Goal: Task Accomplishment & Management: Use online tool/utility

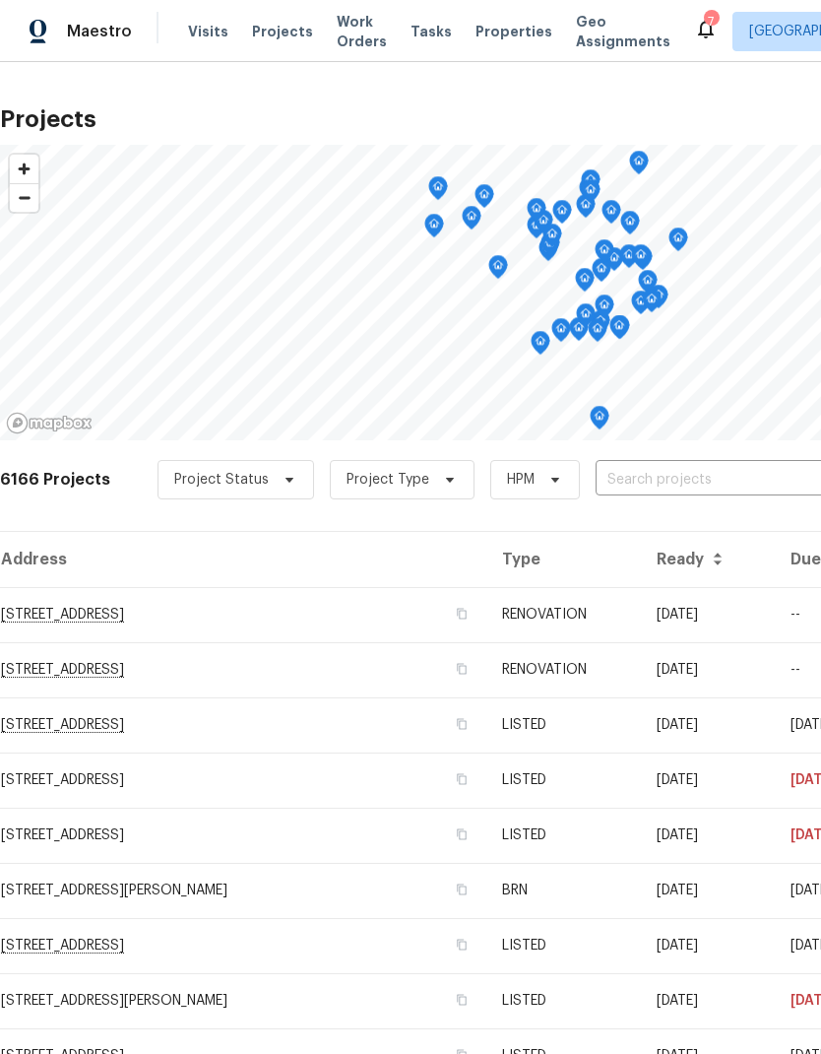
click at [646, 477] on input "text" at bounding box center [709, 480] width 226 height 31
type input "3802"
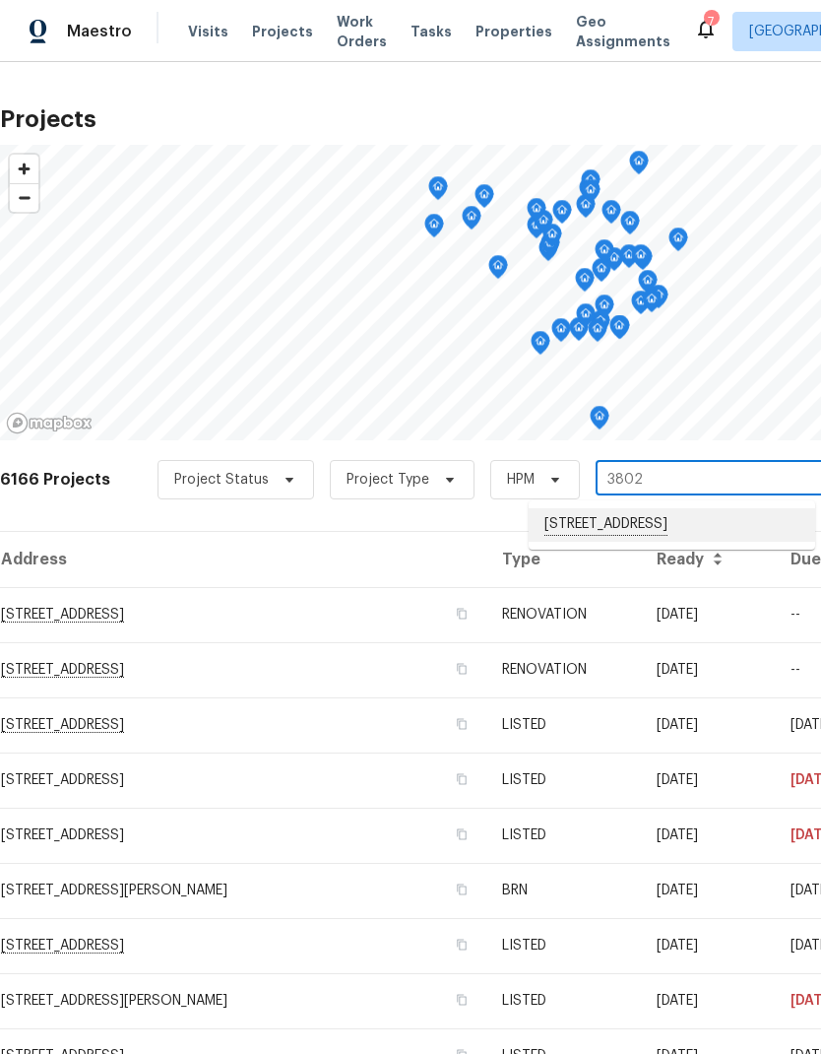
click at [737, 532] on li "[STREET_ADDRESS]" at bounding box center [672, 524] width 287 height 33
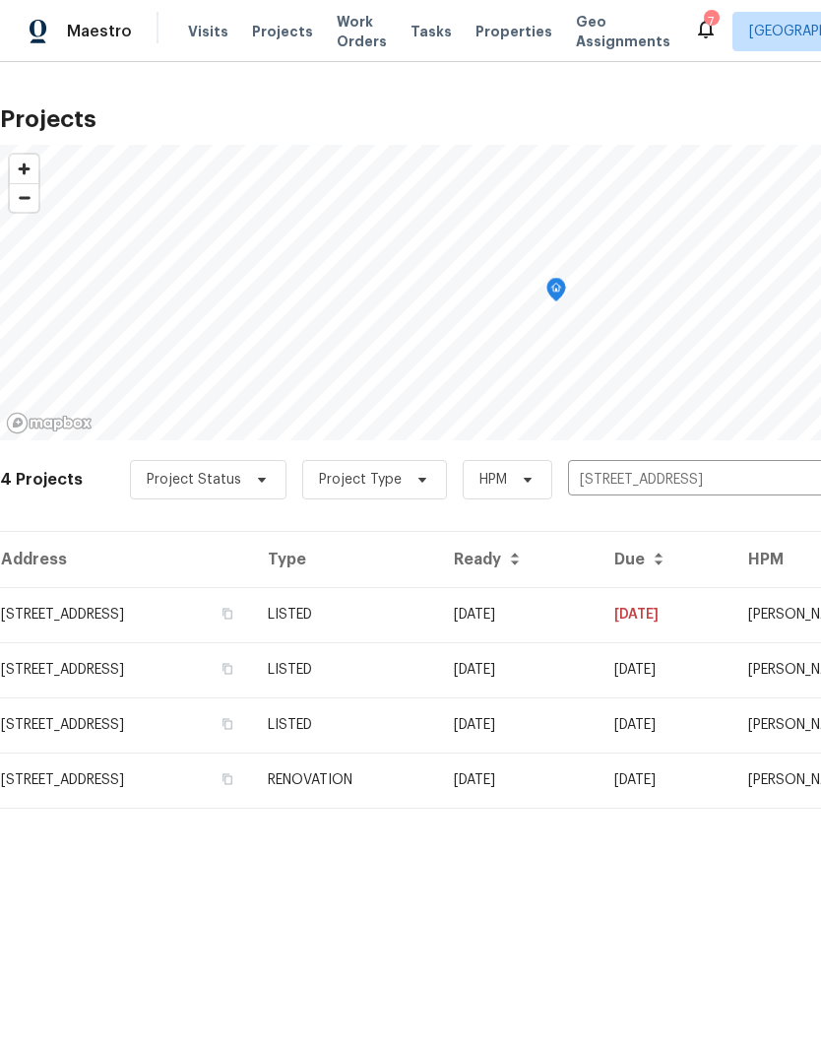
click at [149, 625] on td "[STREET_ADDRESS]" at bounding box center [126, 614] width 252 height 55
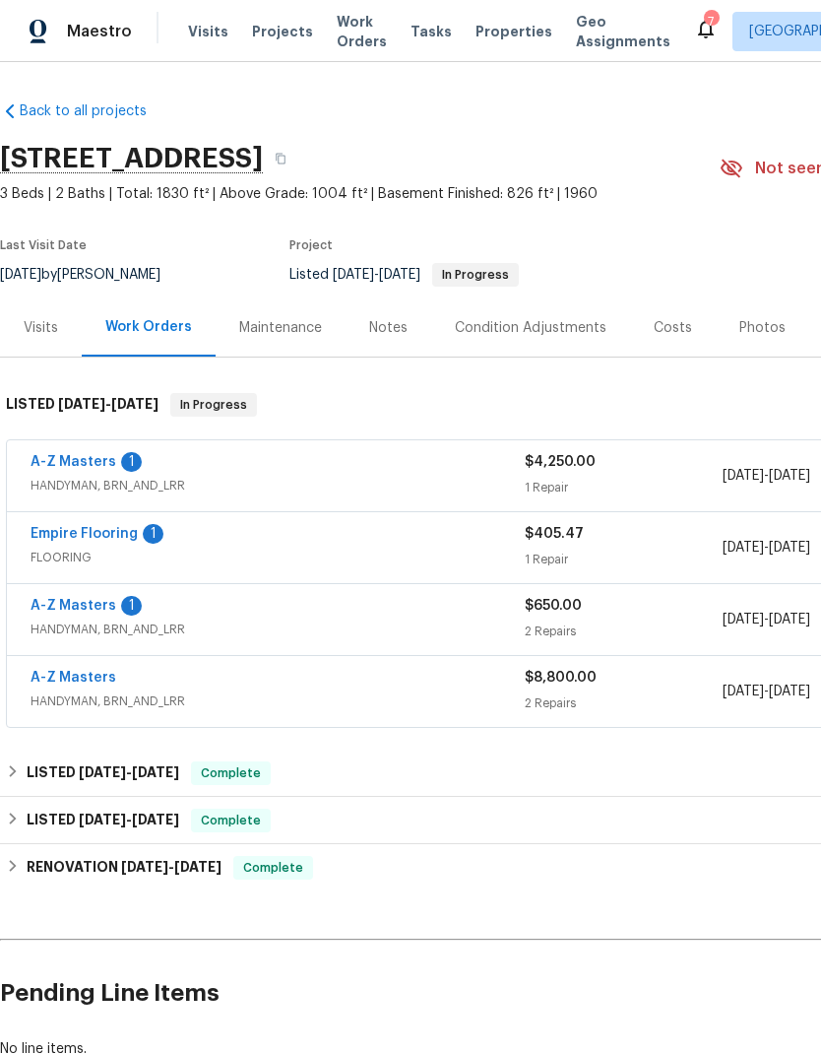
click at [87, 462] on link "A-Z Masters" at bounding box center [74, 462] width 86 height 14
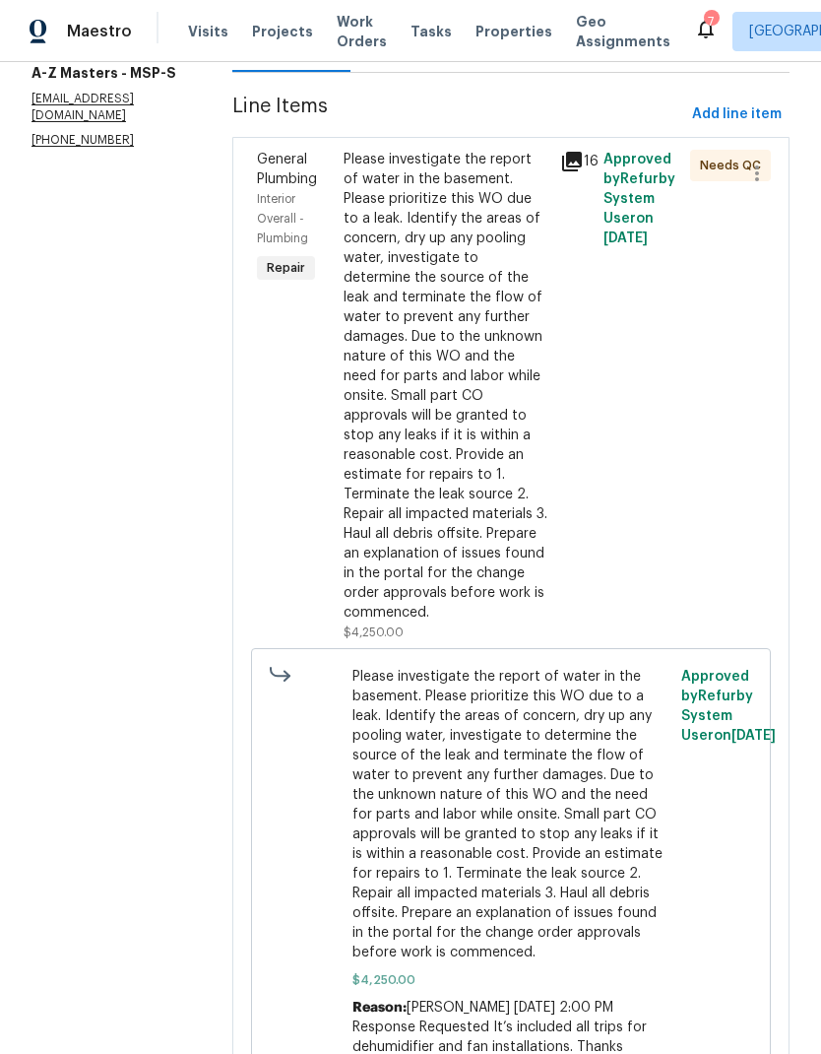
scroll to position [254, 0]
click at [518, 749] on span "Please investigate the report of water in the basement. Please prioritize this …" at bounding box center [512, 815] width 318 height 295
click at [439, 440] on div "Please investigate the report of water in the basement. Please prioritize this …" at bounding box center [446, 387] width 205 height 473
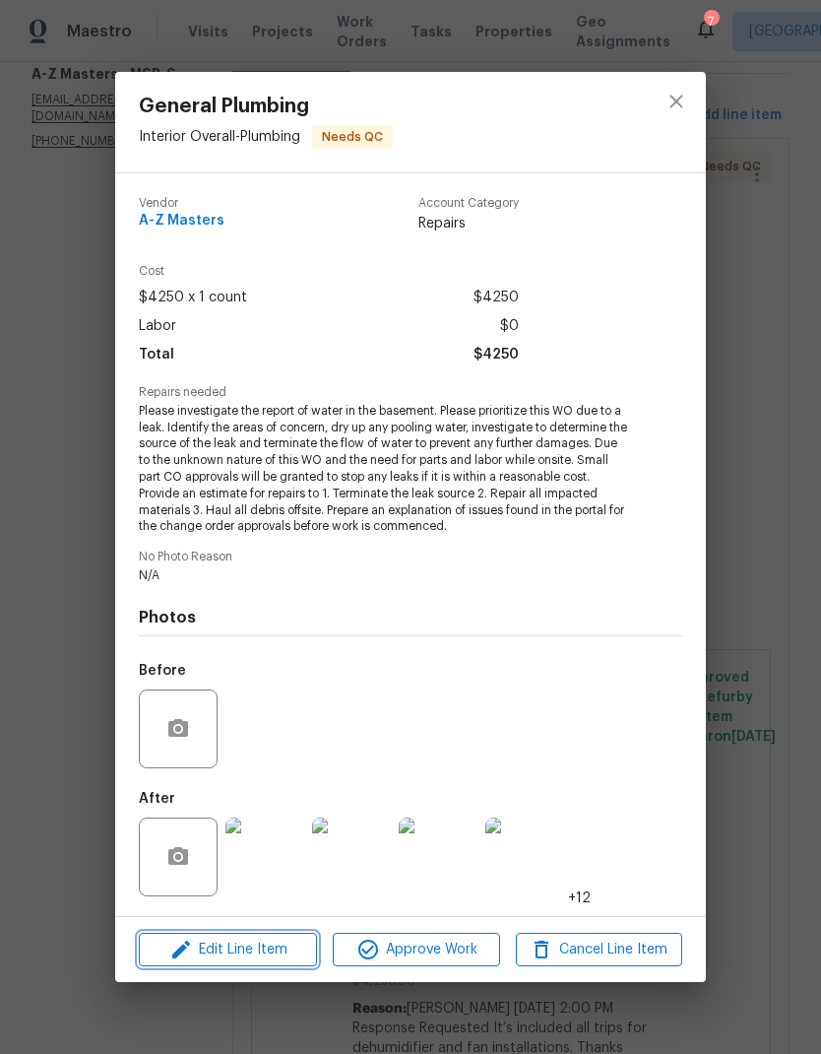
click at [280, 953] on span "Edit Line Item" at bounding box center [228, 950] width 166 height 25
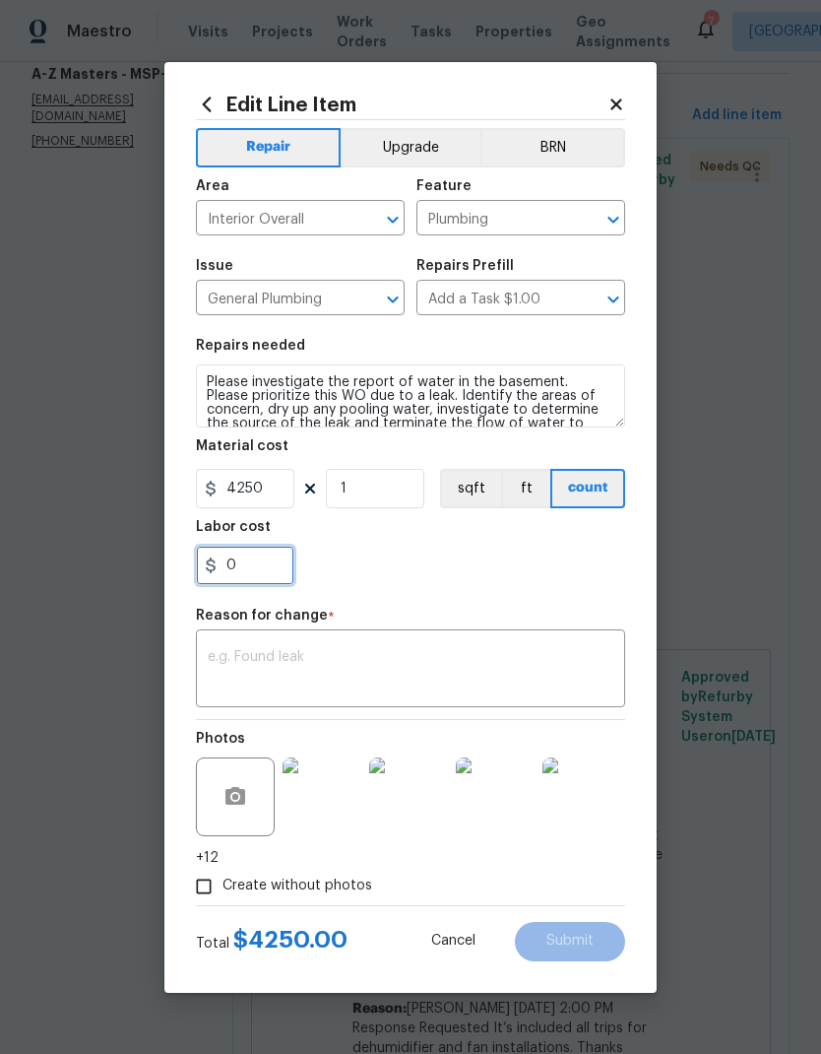
click at [261, 581] on input "0" at bounding box center [245, 565] width 98 height 39
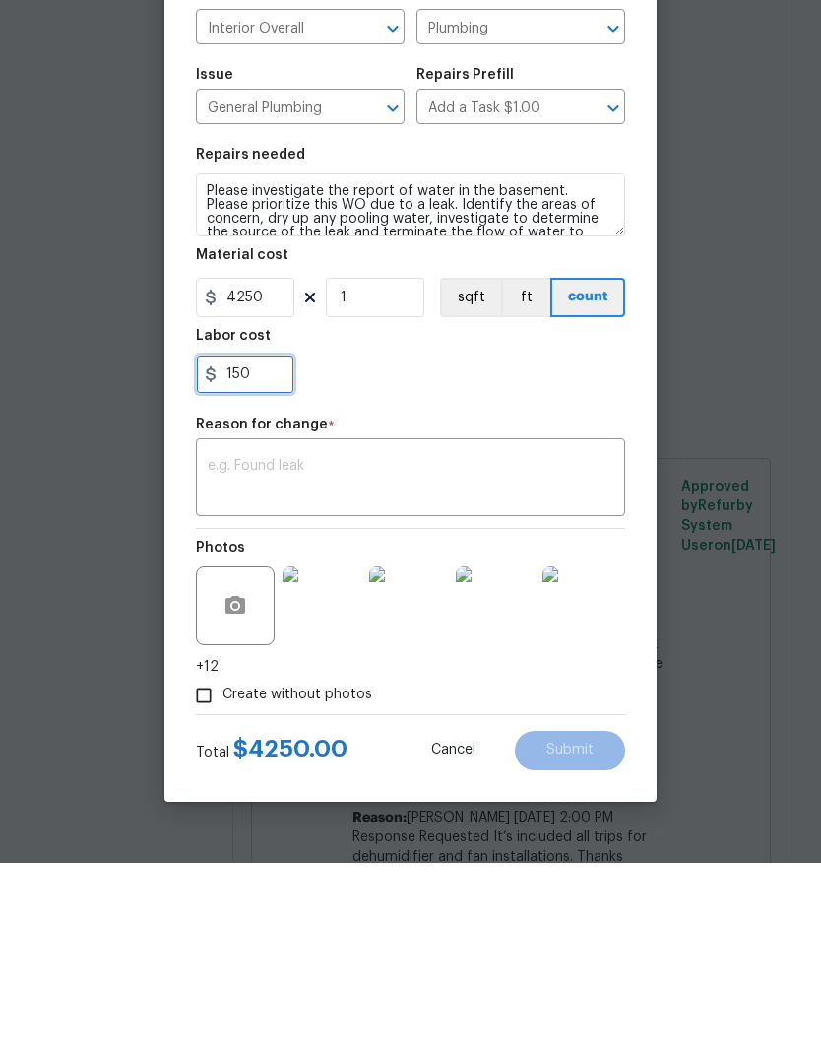
type input "150"
click at [385, 650] on textarea at bounding box center [411, 670] width 406 height 41
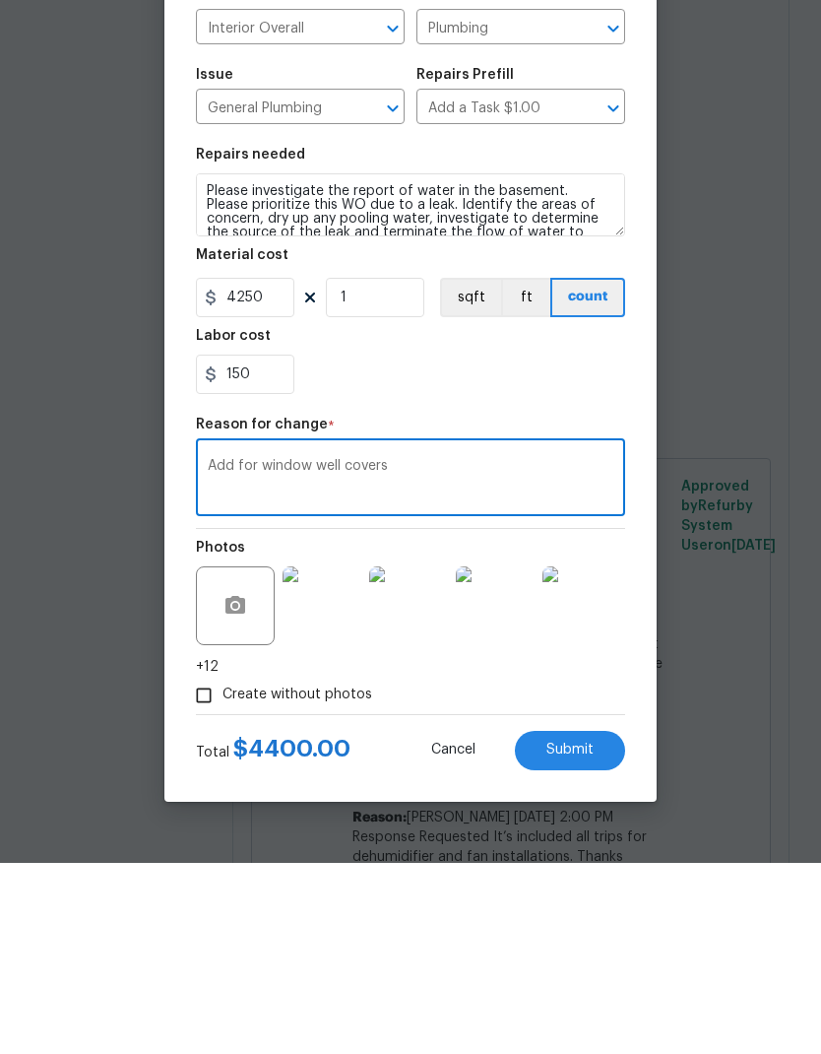
type textarea "Add for window well covers"
click at [512, 546] on div "150" at bounding box center [410, 565] width 429 height 39
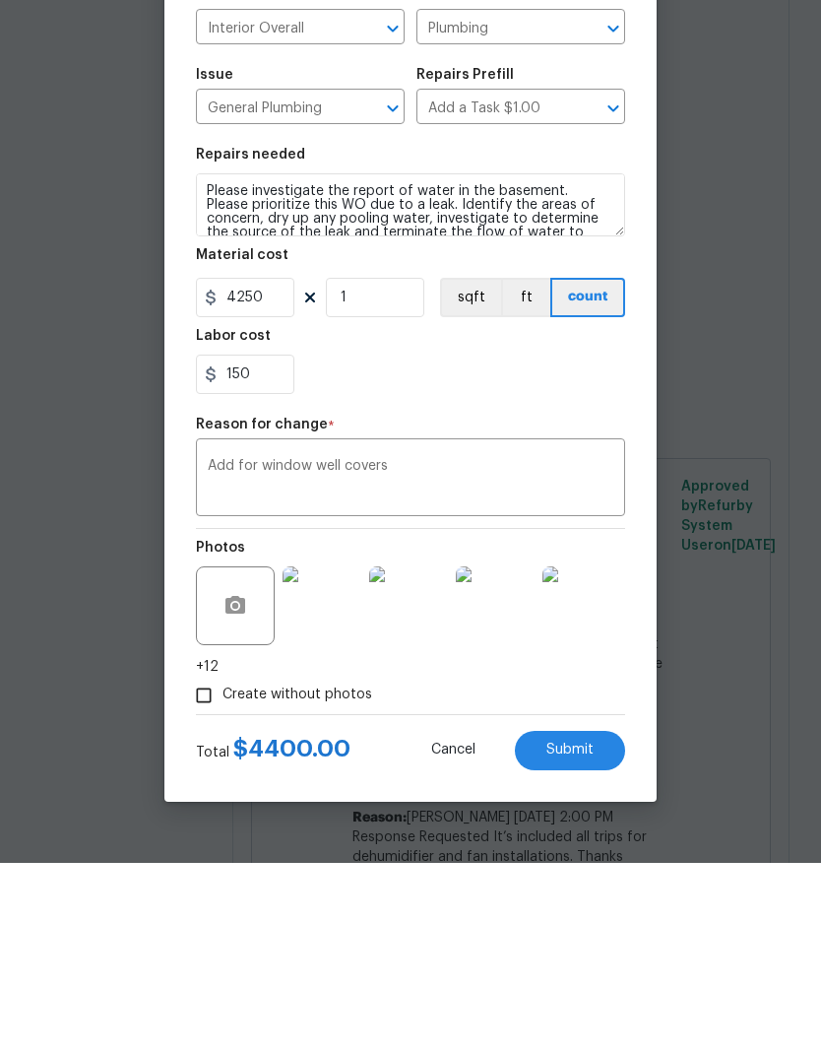
scroll to position [79, 0]
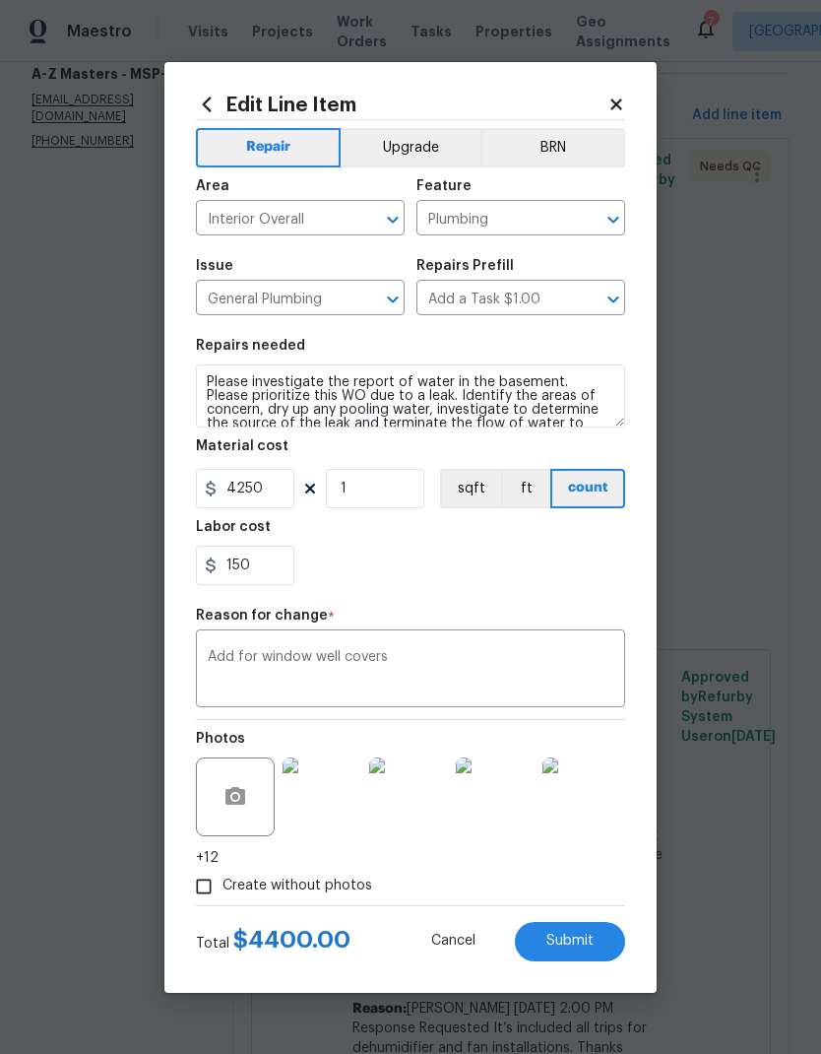
click at [583, 938] on span "Submit" at bounding box center [570, 941] width 47 height 15
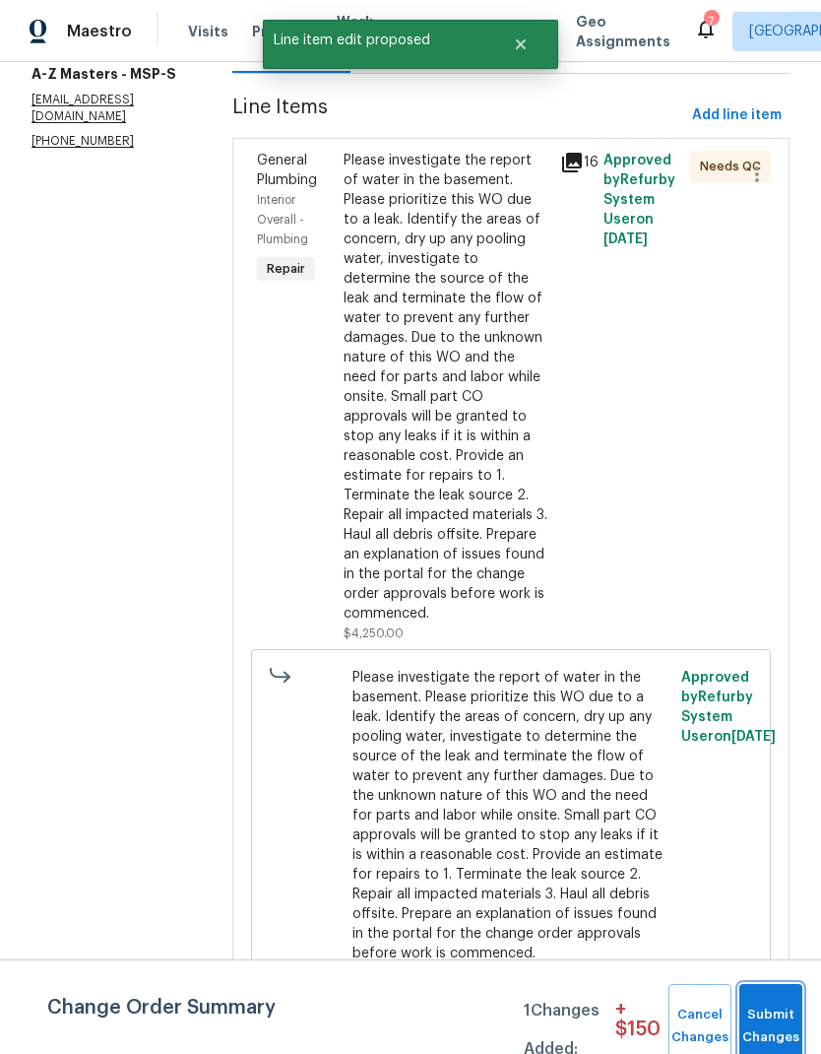
click at [768, 1018] on button "Submit Changes" at bounding box center [771, 1026] width 63 height 85
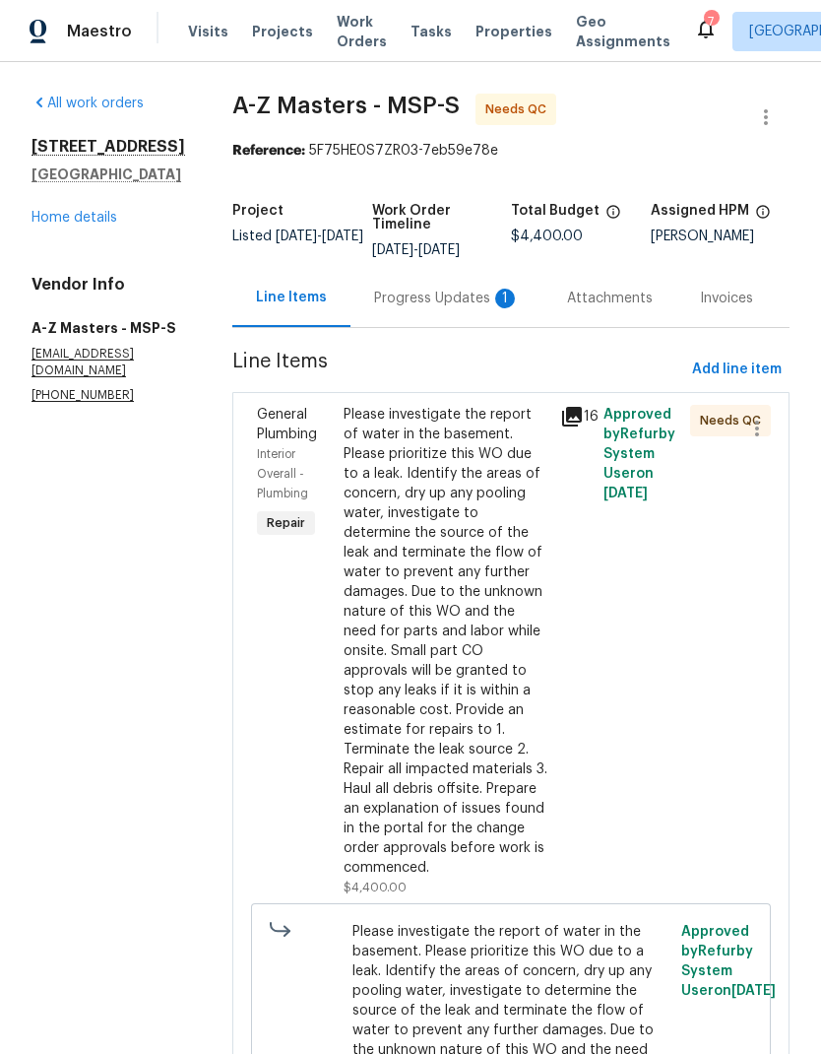
scroll to position [0, 0]
click at [56, 225] on link "Home details" at bounding box center [75, 218] width 86 height 14
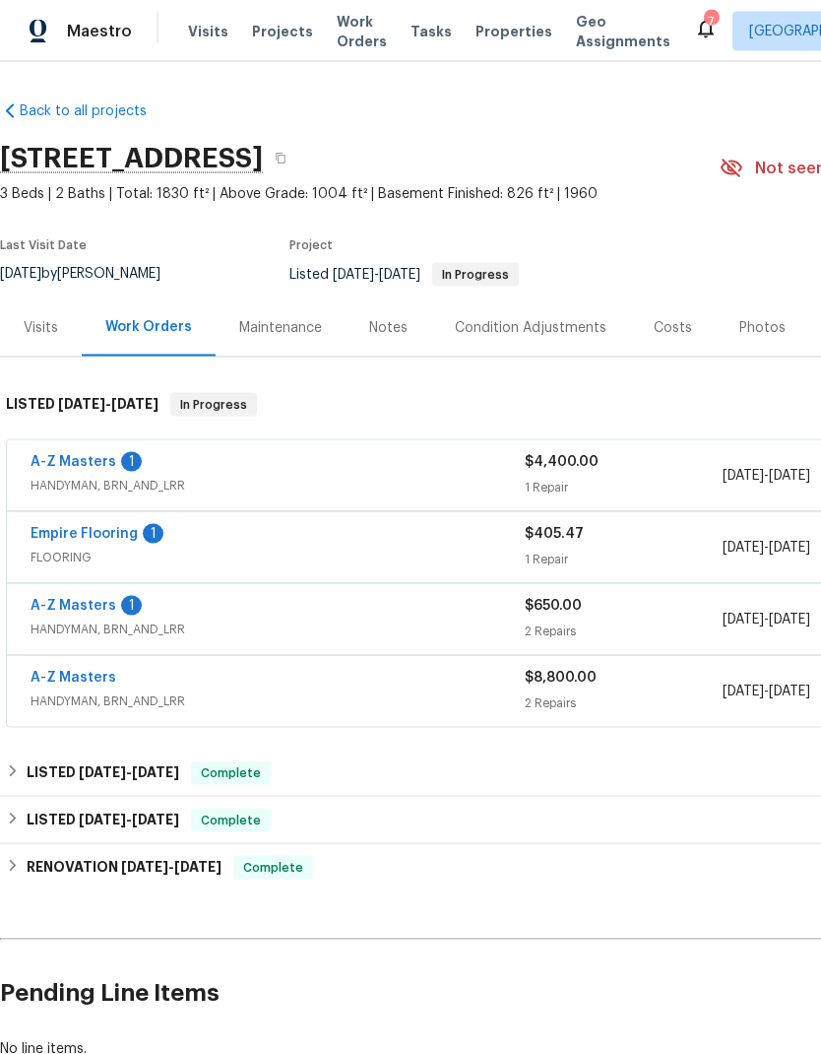
click at [80, 455] on link "A-Z Masters" at bounding box center [74, 462] width 86 height 14
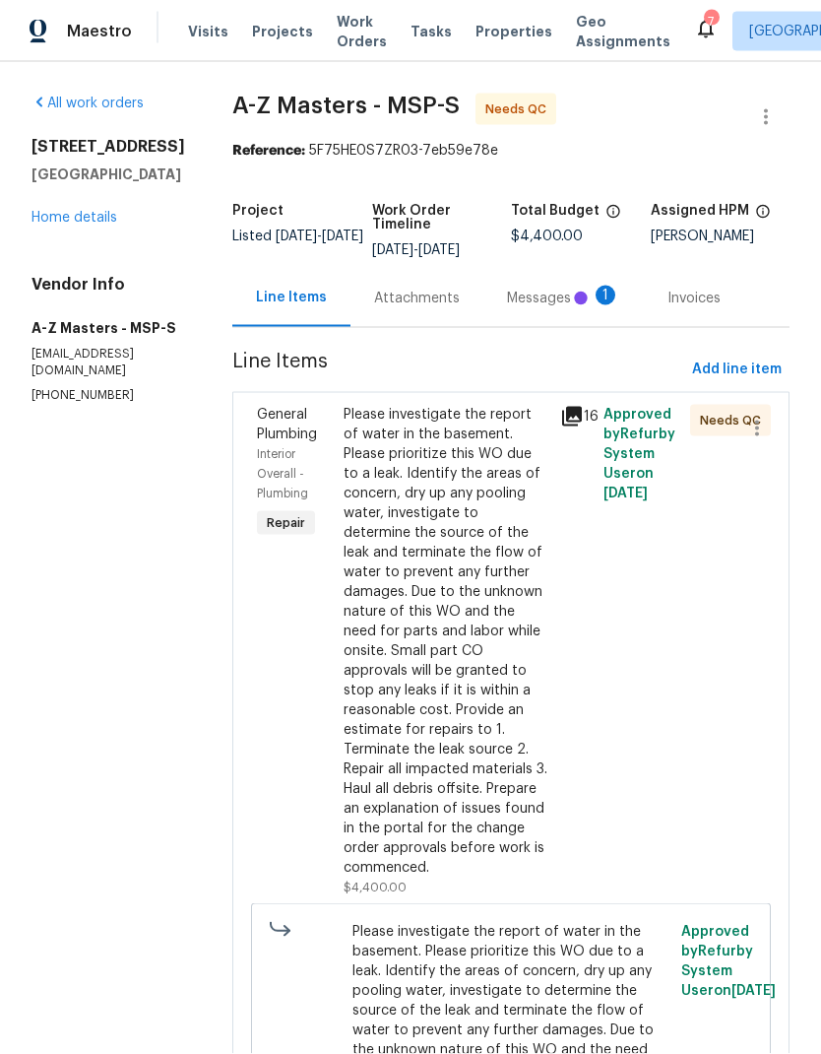
scroll to position [74, 0]
click at [427, 570] on div "Please investigate the report of water in the basement. Please prioritize this …" at bounding box center [446, 641] width 205 height 473
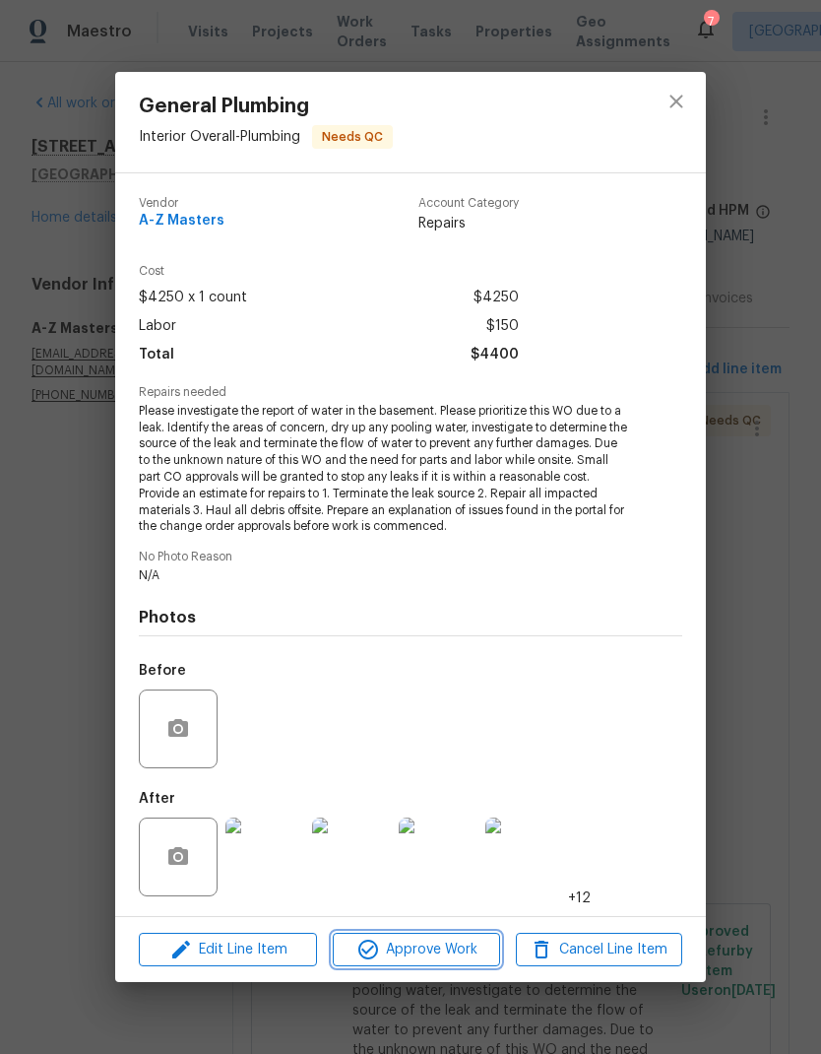
click at [448, 940] on span "Approve Work" at bounding box center [416, 950] width 155 height 25
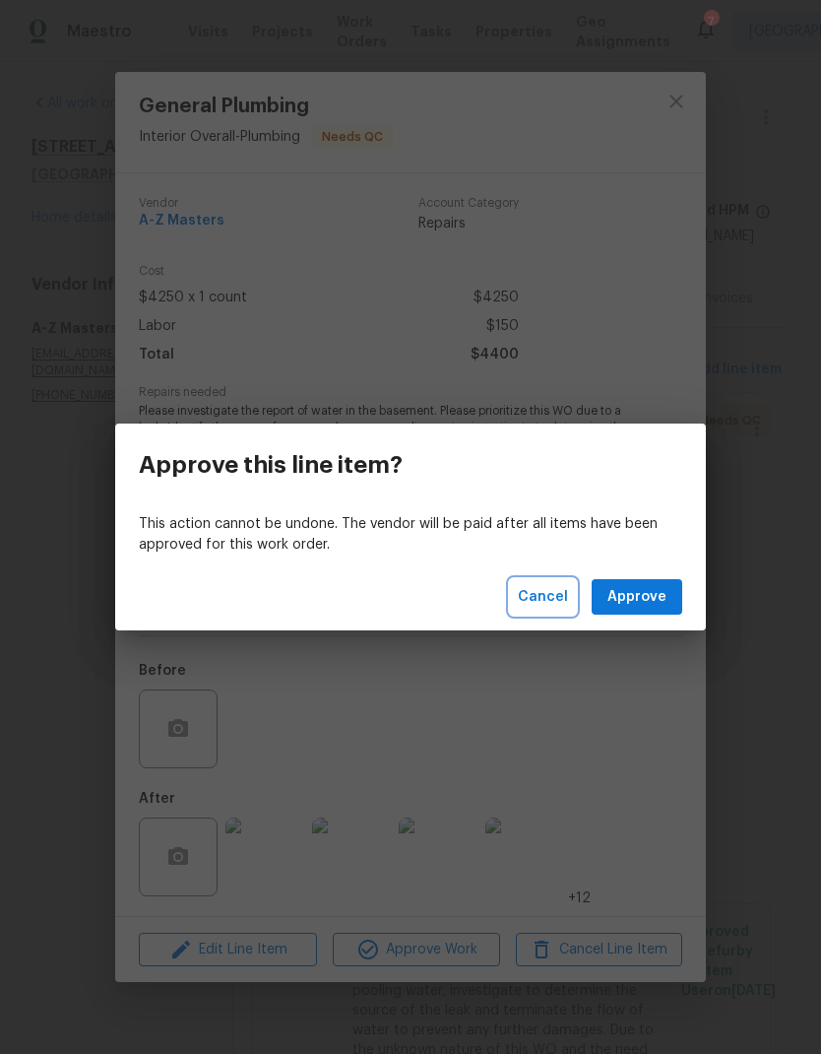
click at [547, 594] on span "Cancel" at bounding box center [543, 597] width 50 height 25
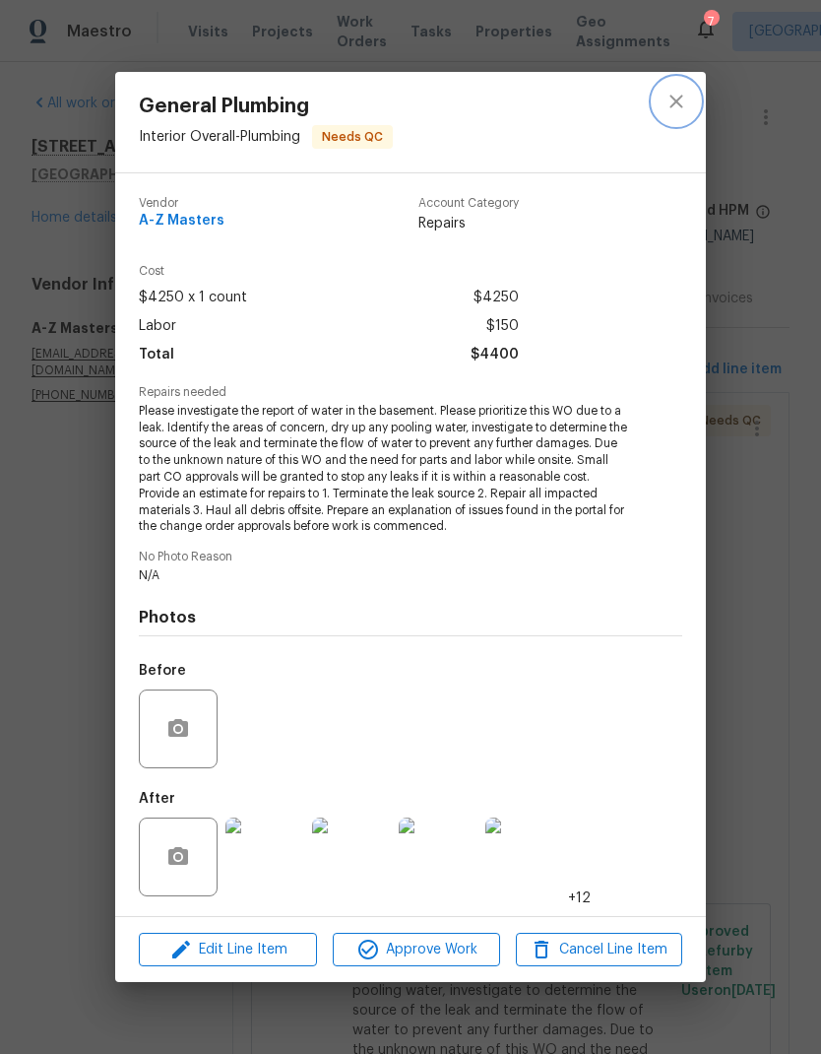
click at [691, 105] on button "close" at bounding box center [676, 101] width 47 height 47
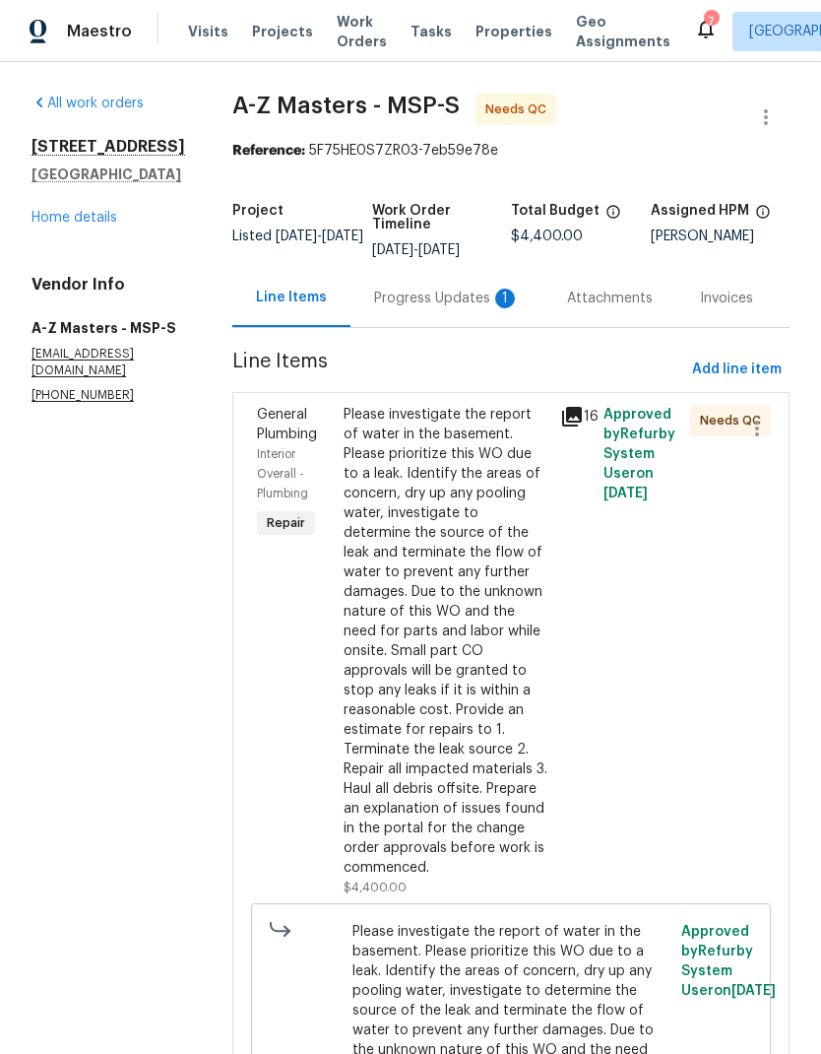
click at [396, 289] on div "Progress Updates 1" at bounding box center [447, 299] width 146 height 20
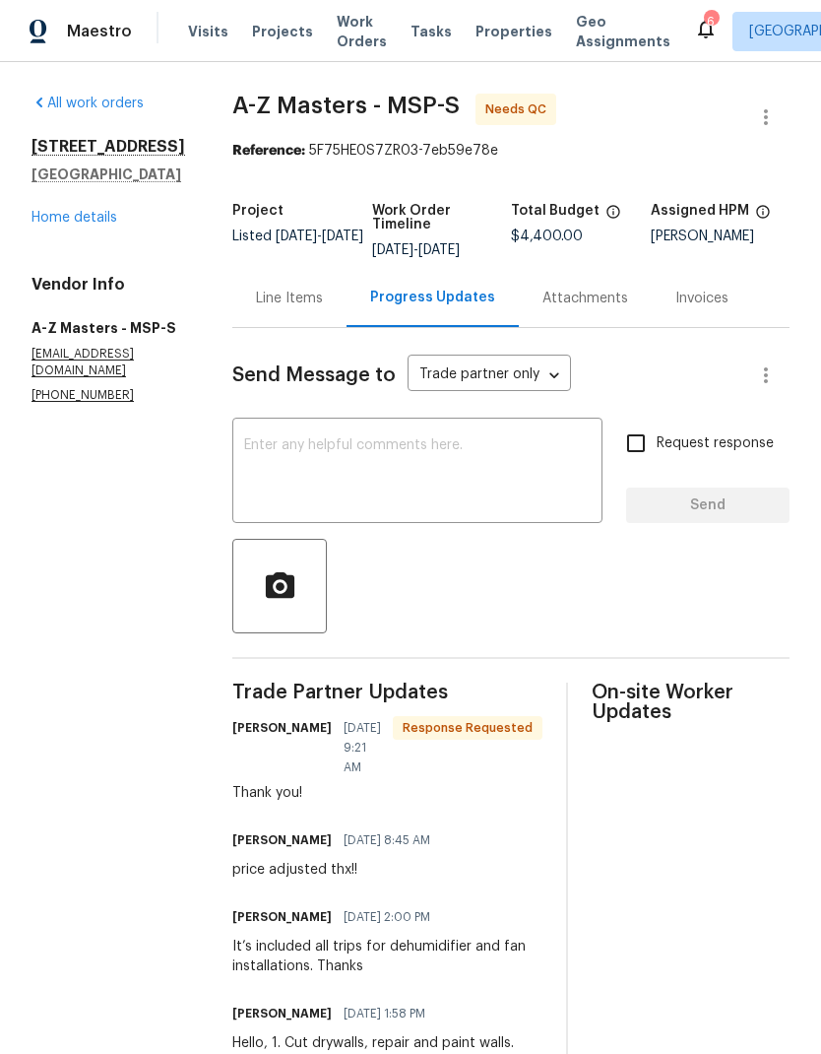
click at [232, 283] on div "Line Items" at bounding box center [289, 298] width 114 height 58
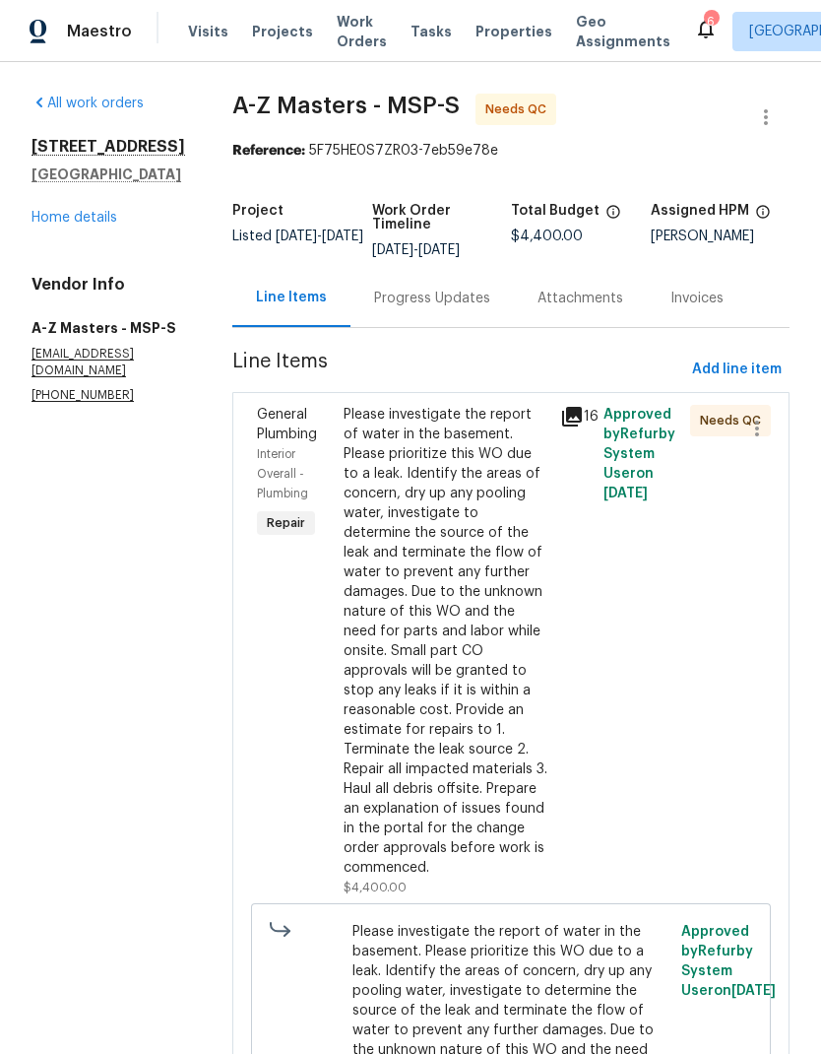
click at [406, 603] on div "Please investigate the report of water in the basement. Please prioritize this …" at bounding box center [446, 641] width 205 height 473
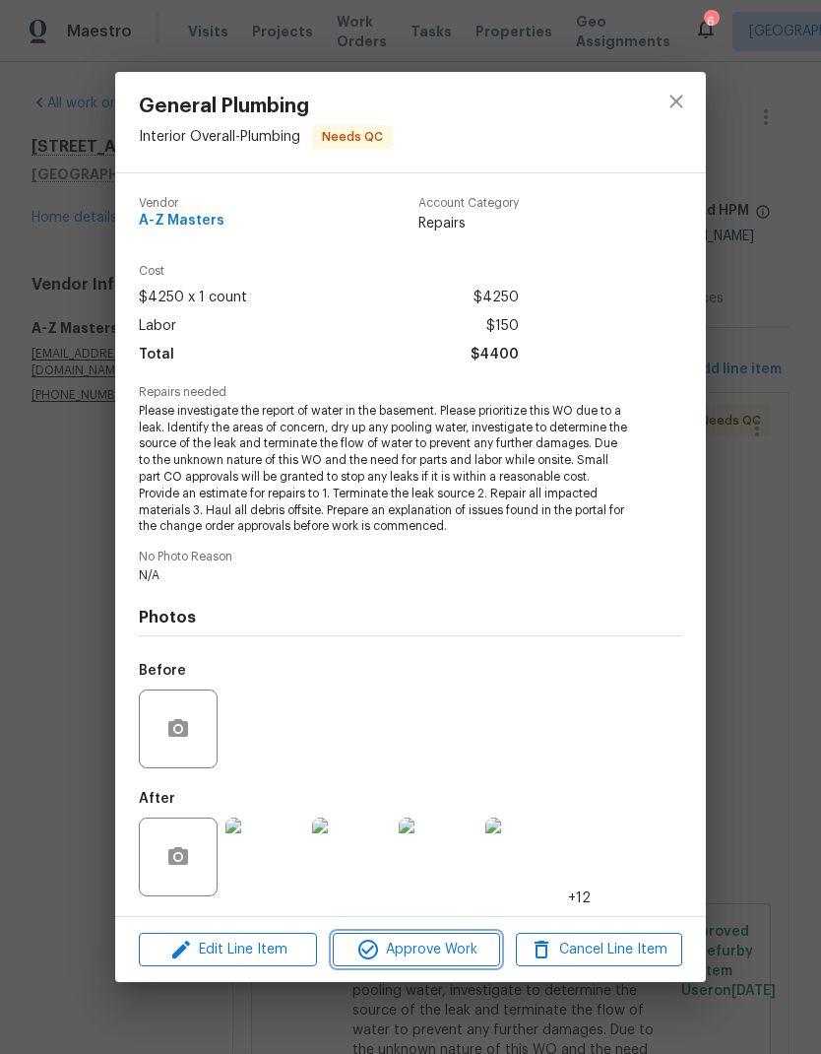
click at [450, 958] on span "Approve Work" at bounding box center [416, 950] width 155 height 25
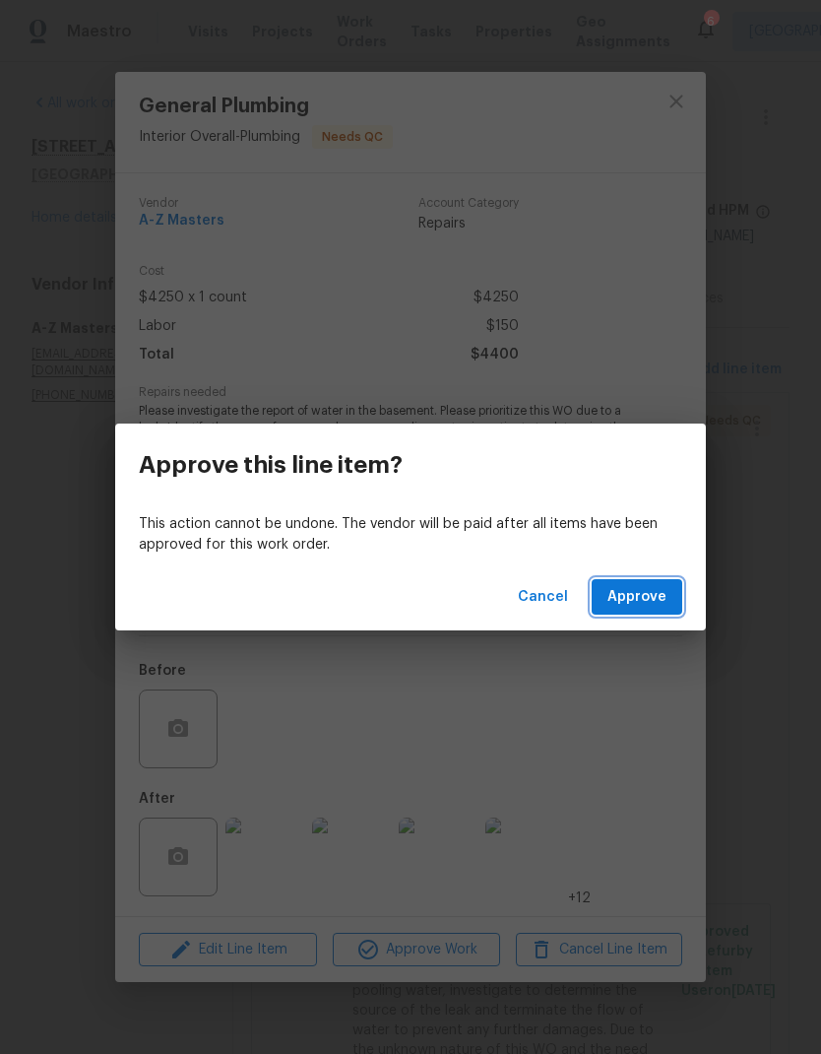
click at [651, 589] on span "Approve" at bounding box center [637, 597] width 59 height 25
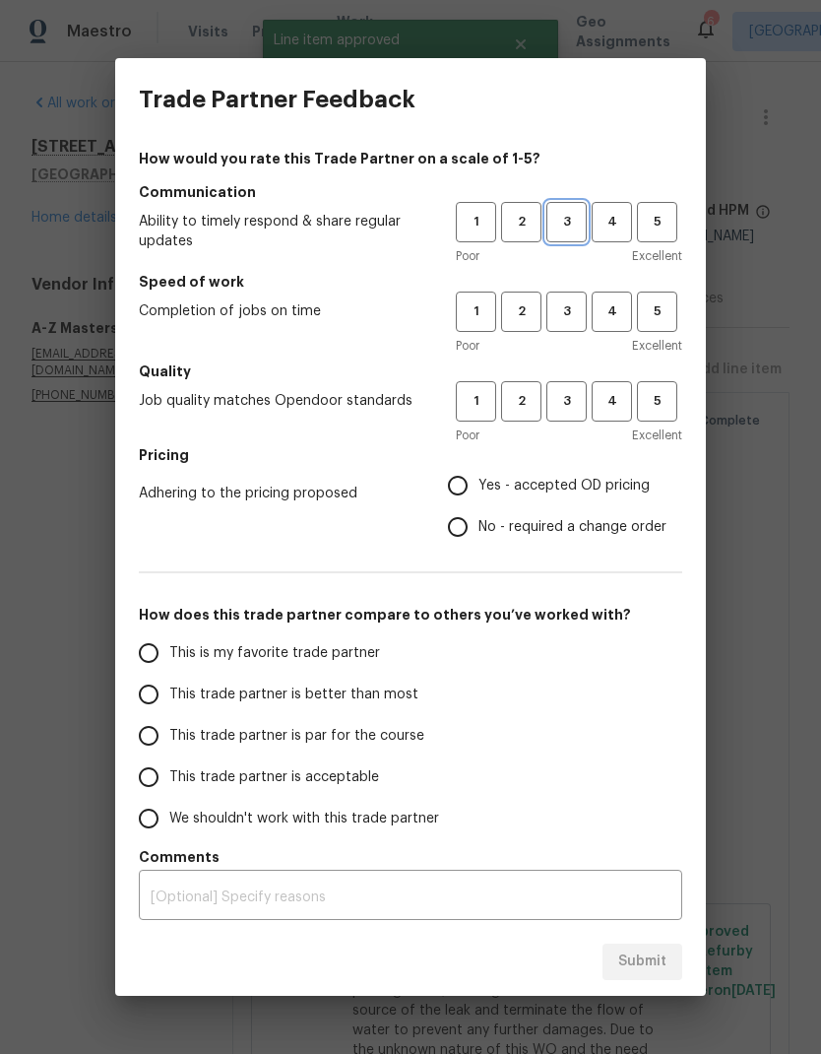
click at [576, 226] on span "3" at bounding box center [567, 222] width 36 height 23
click at [571, 332] on button "3" at bounding box center [567, 312] width 40 height 40
click at [566, 395] on span "3" at bounding box center [567, 401] width 36 height 23
click at [463, 537] on input "No - required a change order" at bounding box center [457, 526] width 41 height 41
radio input "true"
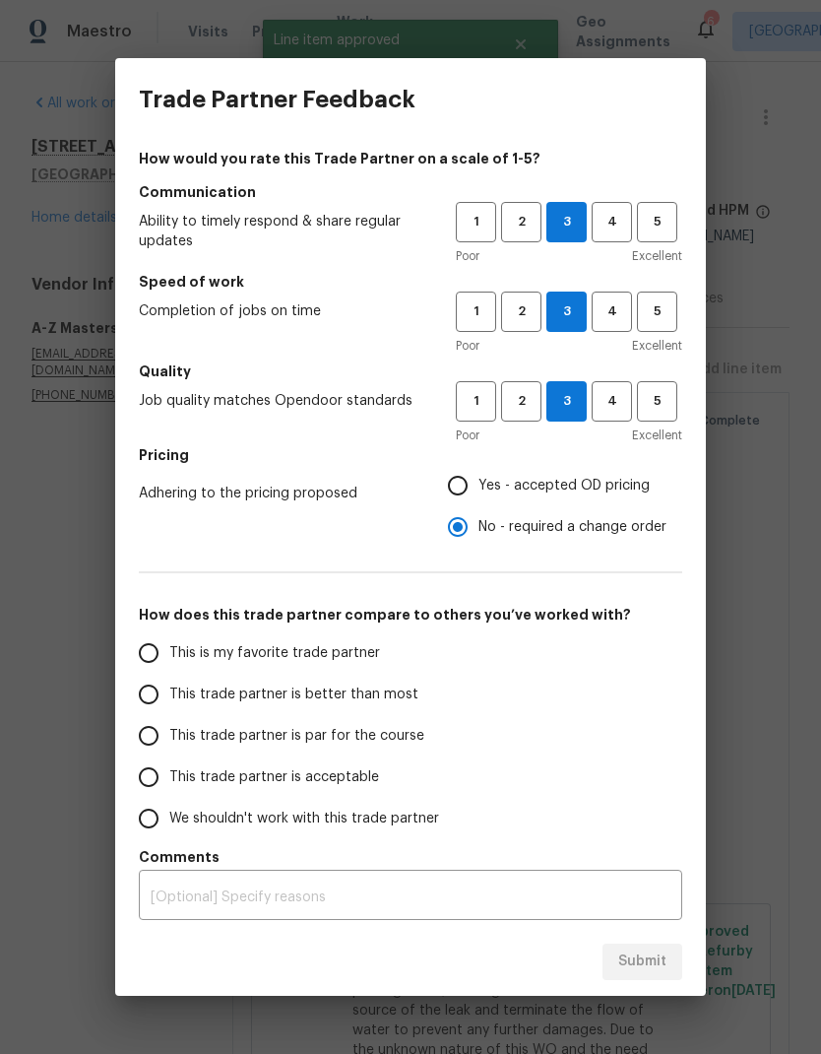
click at [163, 740] on input "This trade partner is par for the course" at bounding box center [148, 735] width 41 height 41
click at [639, 947] on button "Submit" at bounding box center [643, 962] width 80 height 36
radio input "true"
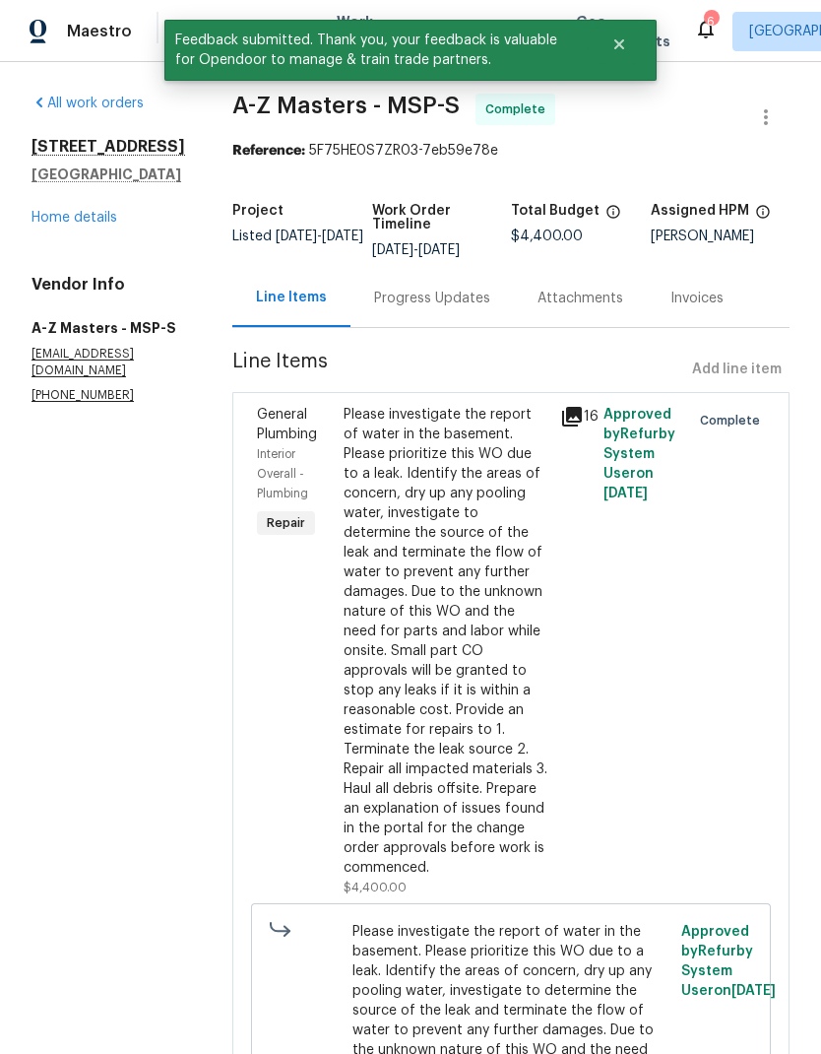
click at [57, 225] on link "Home details" at bounding box center [75, 218] width 86 height 14
